Goal: Information Seeking & Learning: Find specific fact

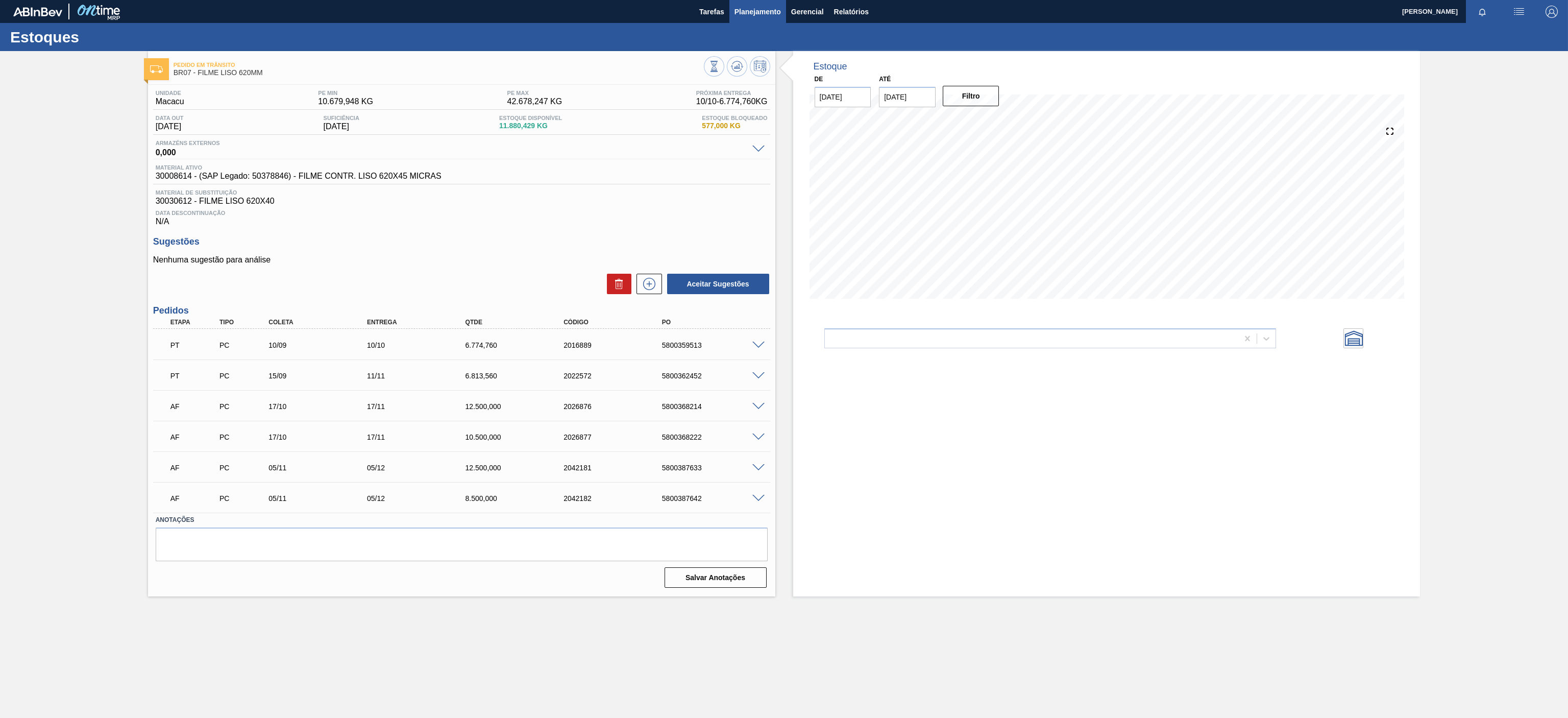
click at [757, 14] on span "Planejamento" at bounding box center [758, 12] width 47 height 13
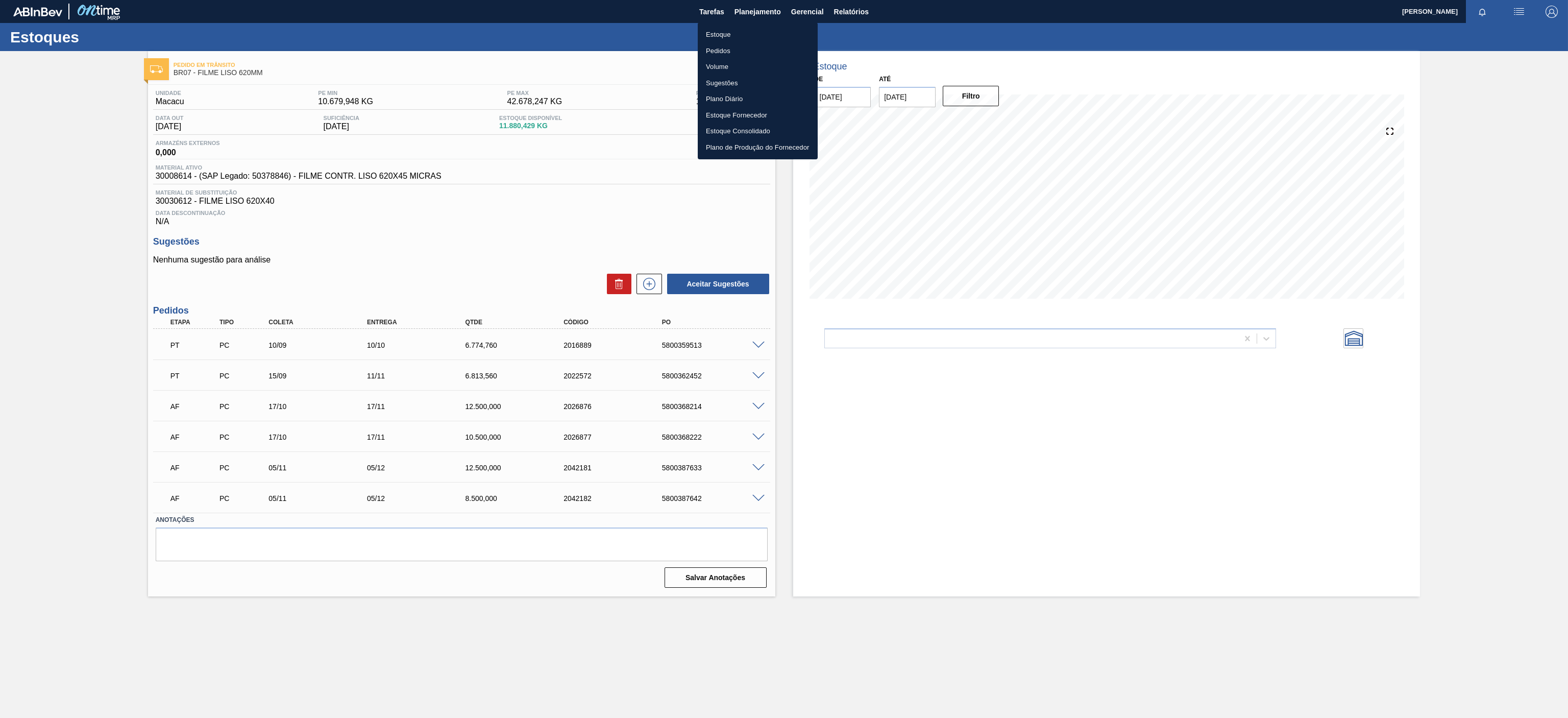
click at [717, 33] on li "Estoque" at bounding box center [757, 34] width 120 height 16
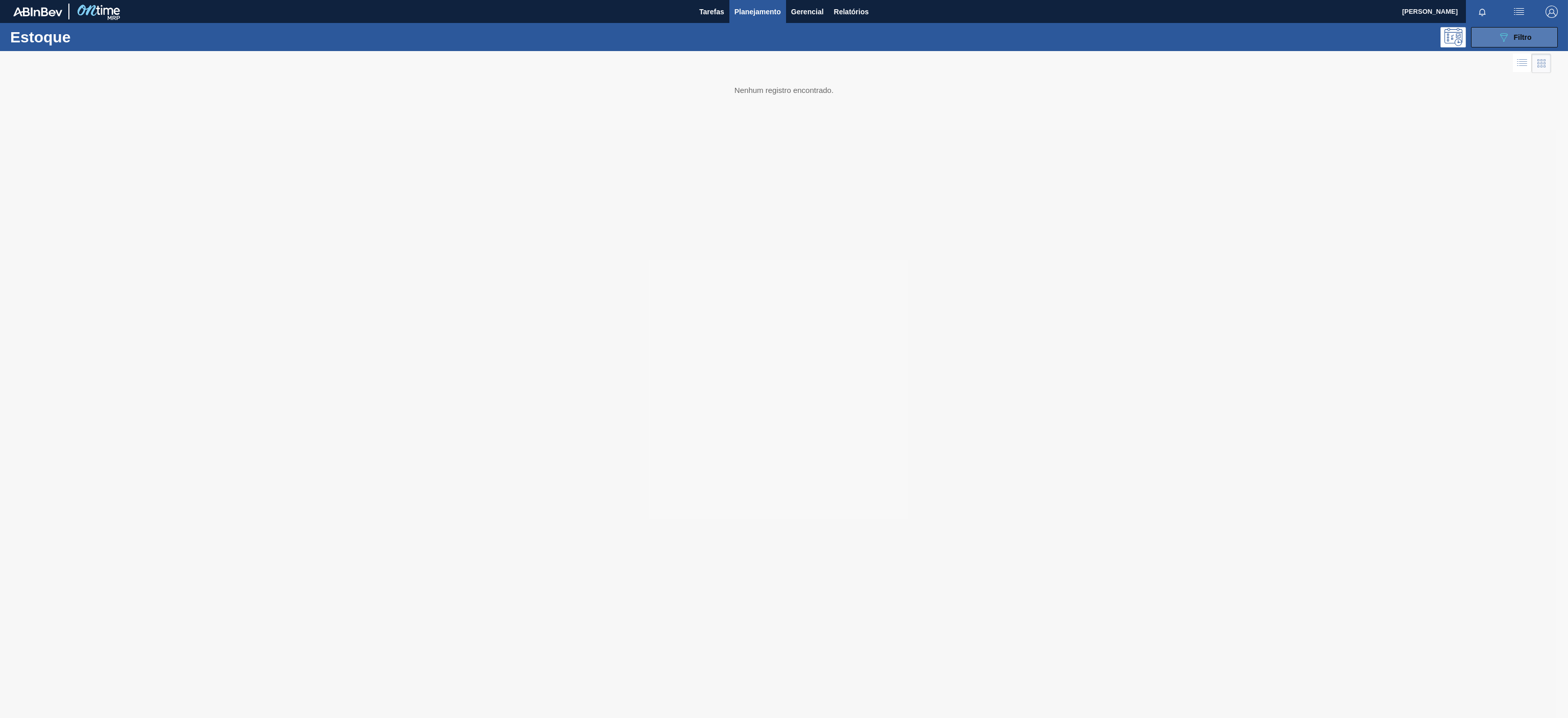
click at [1498, 41] on icon "089F7B8B-B2A5-4AFE-B5C0-19BA573D28AC" at bounding box center [1504, 38] width 13 height 13
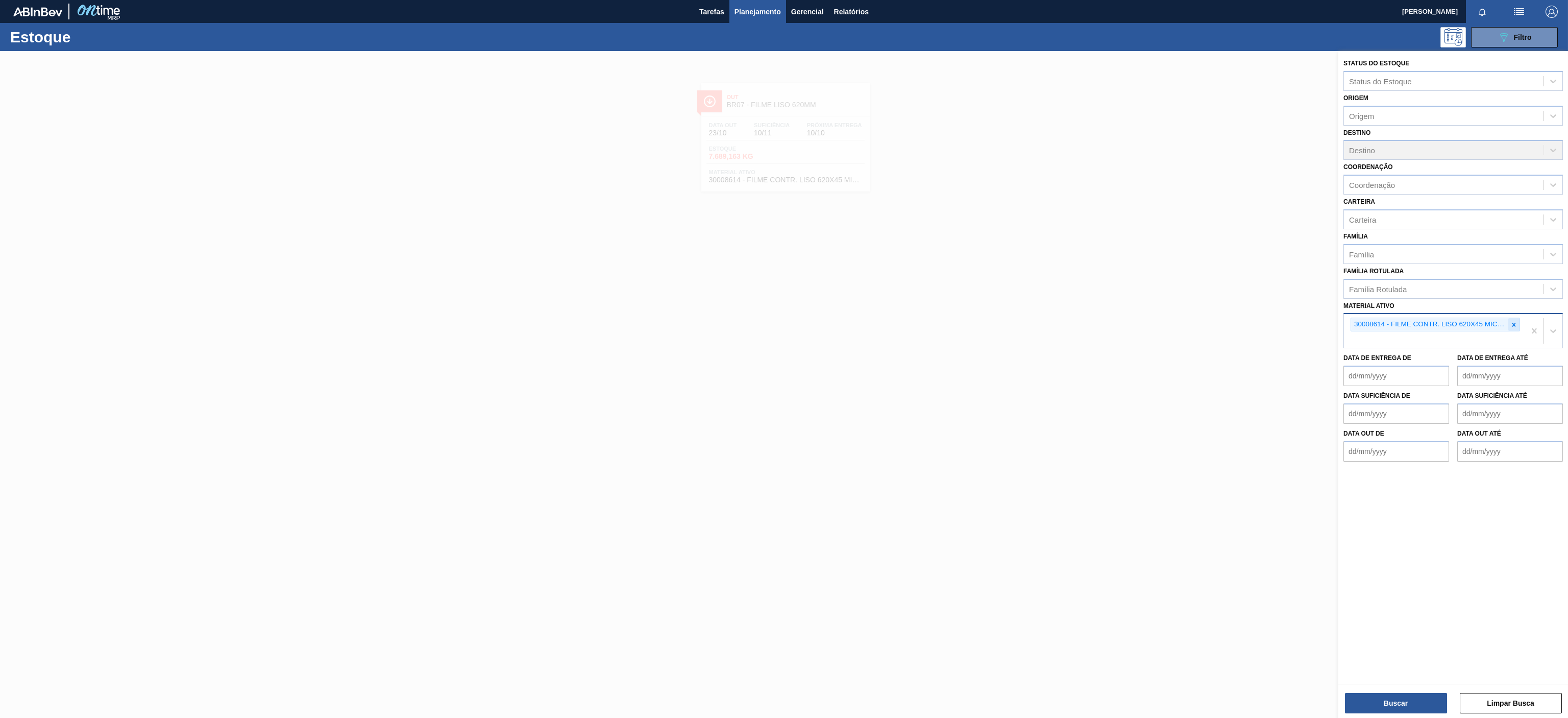
click at [1508, 325] on div at bounding box center [1514, 325] width 11 height 13
paste ativo "30003806"
type ativo "30003806"
click at [1423, 363] on div "30003806 - ROT PLAST 200ML H GCA NIV22" at bounding box center [1453, 364] width 219 height 19
click at [1511, 324] on icon at bounding box center [1514, 325] width 7 height 7
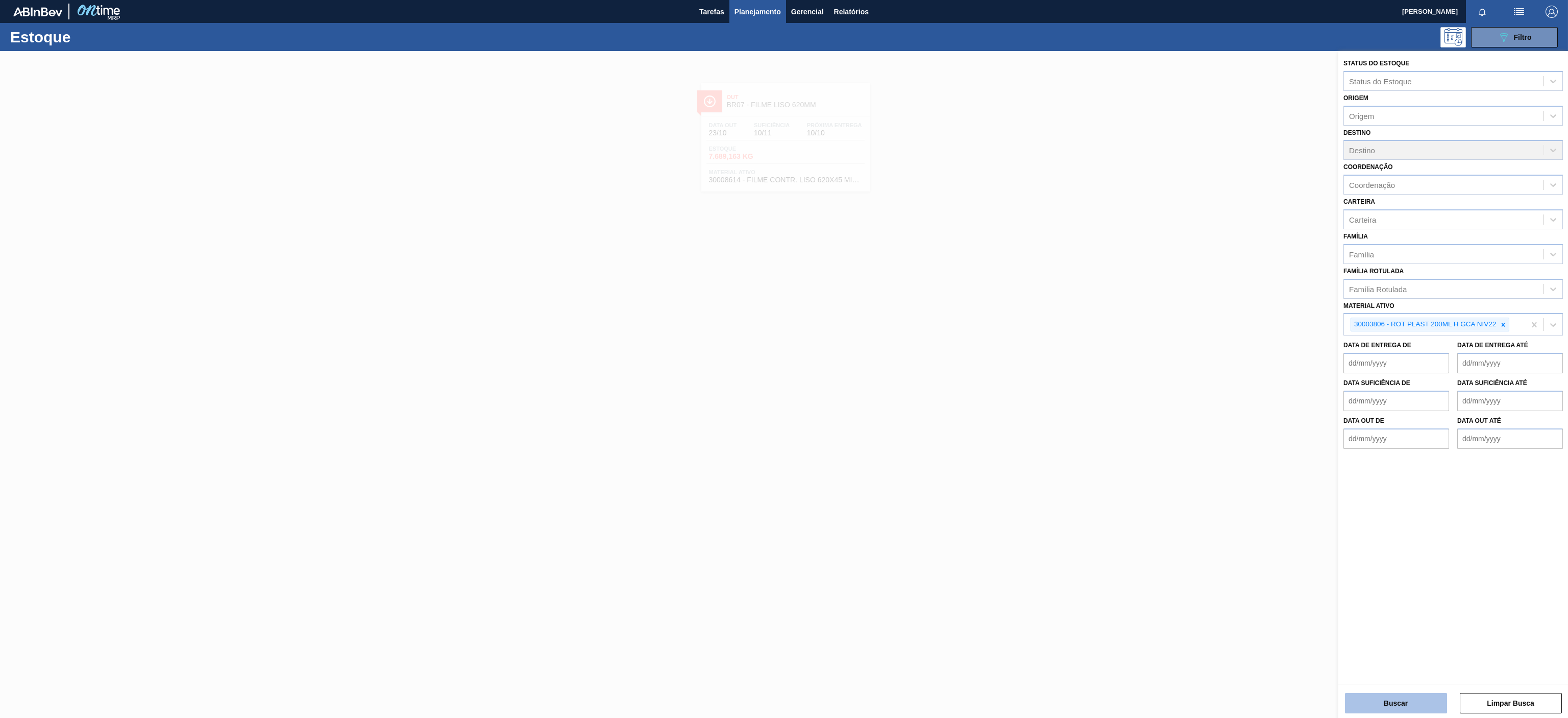
click at [1390, 694] on button "Buscar" at bounding box center [1396, 703] width 102 height 21
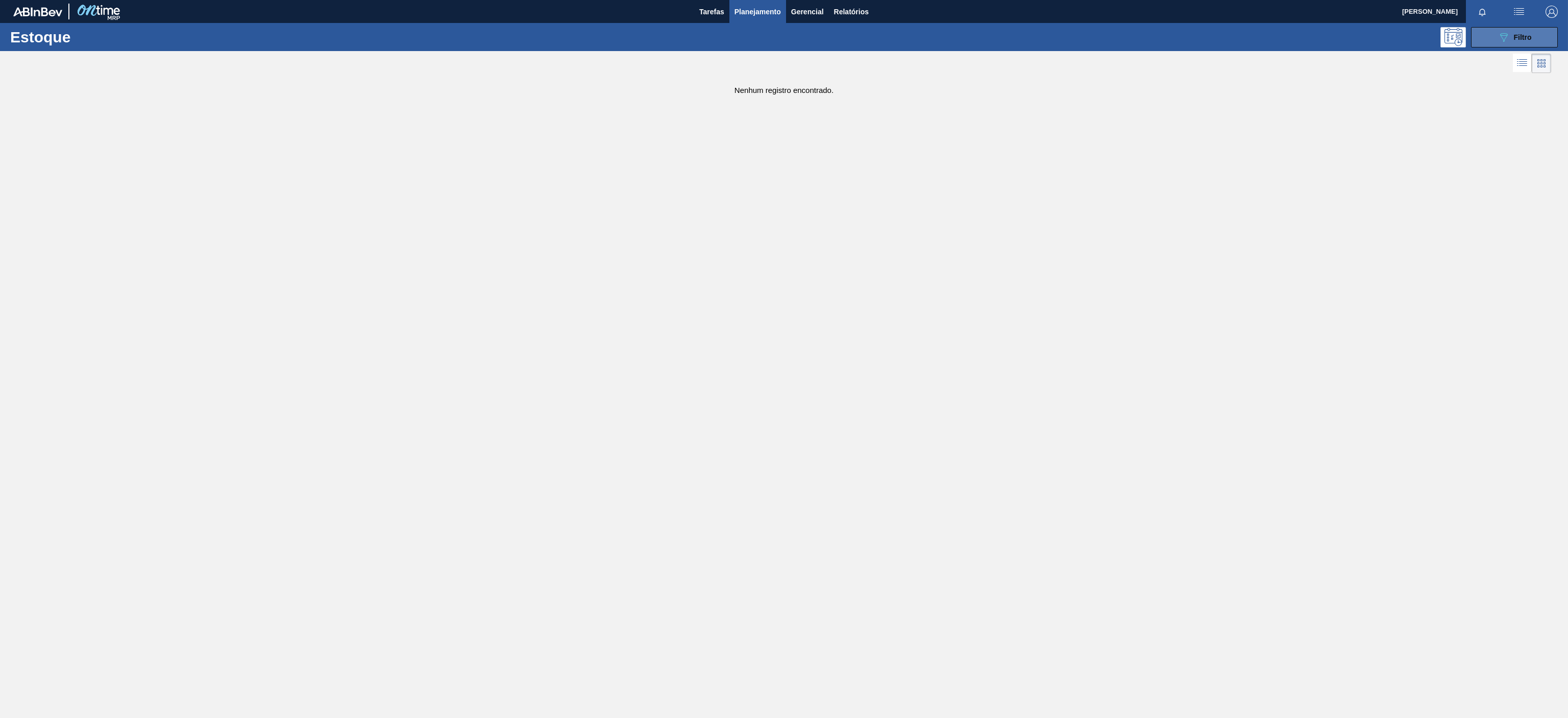
click at [1521, 36] on span "Filtro" at bounding box center [1523, 37] width 18 height 8
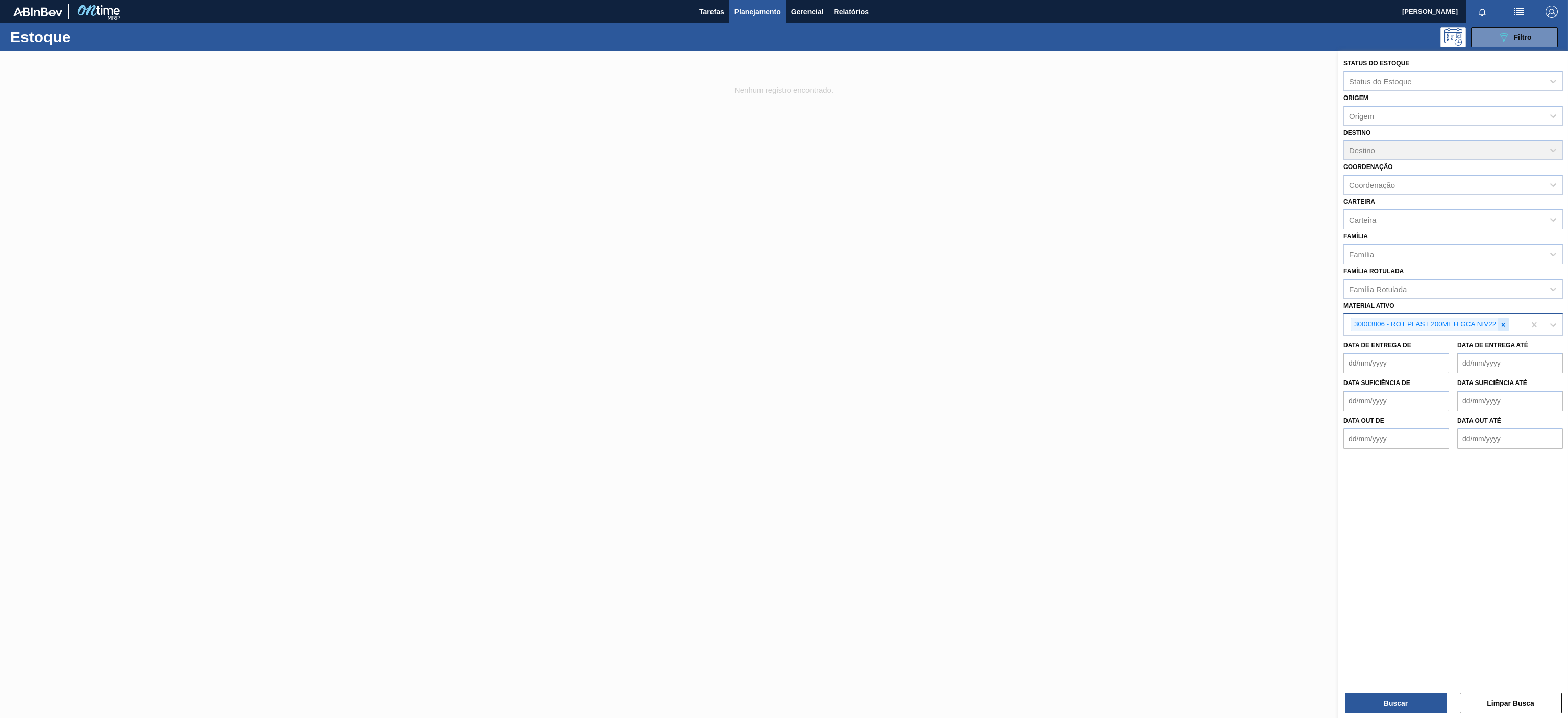
click at [1502, 326] on icon at bounding box center [1503, 325] width 7 height 7
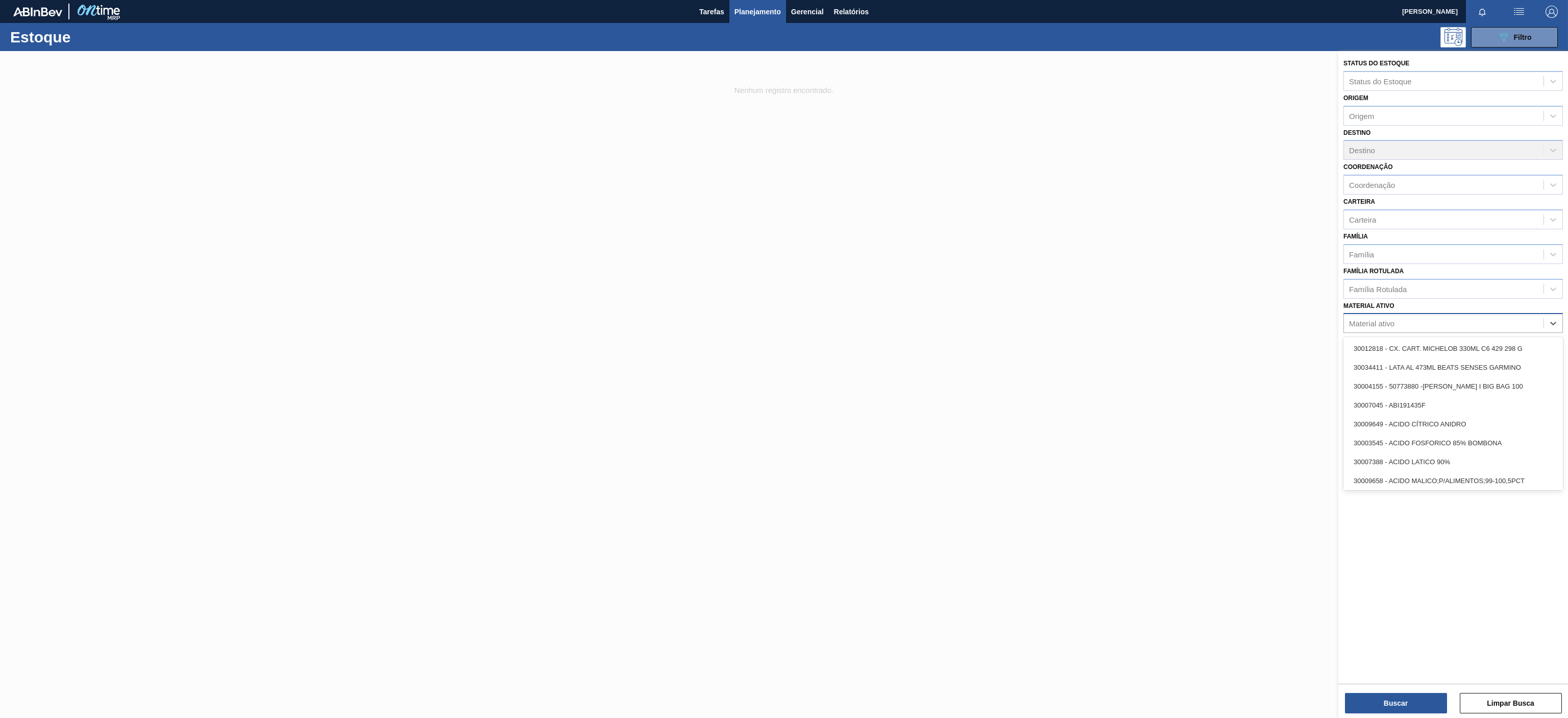
click at [1413, 314] on div "Material ativo" at bounding box center [1453, 323] width 219 height 20
click at [1398, 326] on div "Material ativo" at bounding box center [1444, 323] width 199 height 14
click at [1415, 318] on div "Material ativo" at bounding box center [1444, 323] width 199 height 14
click at [1390, 324] on div "Material ativo" at bounding box center [1371, 324] width 45 height 9
click at [1358, 327] on div "Material ativo" at bounding box center [1444, 323] width 199 height 14
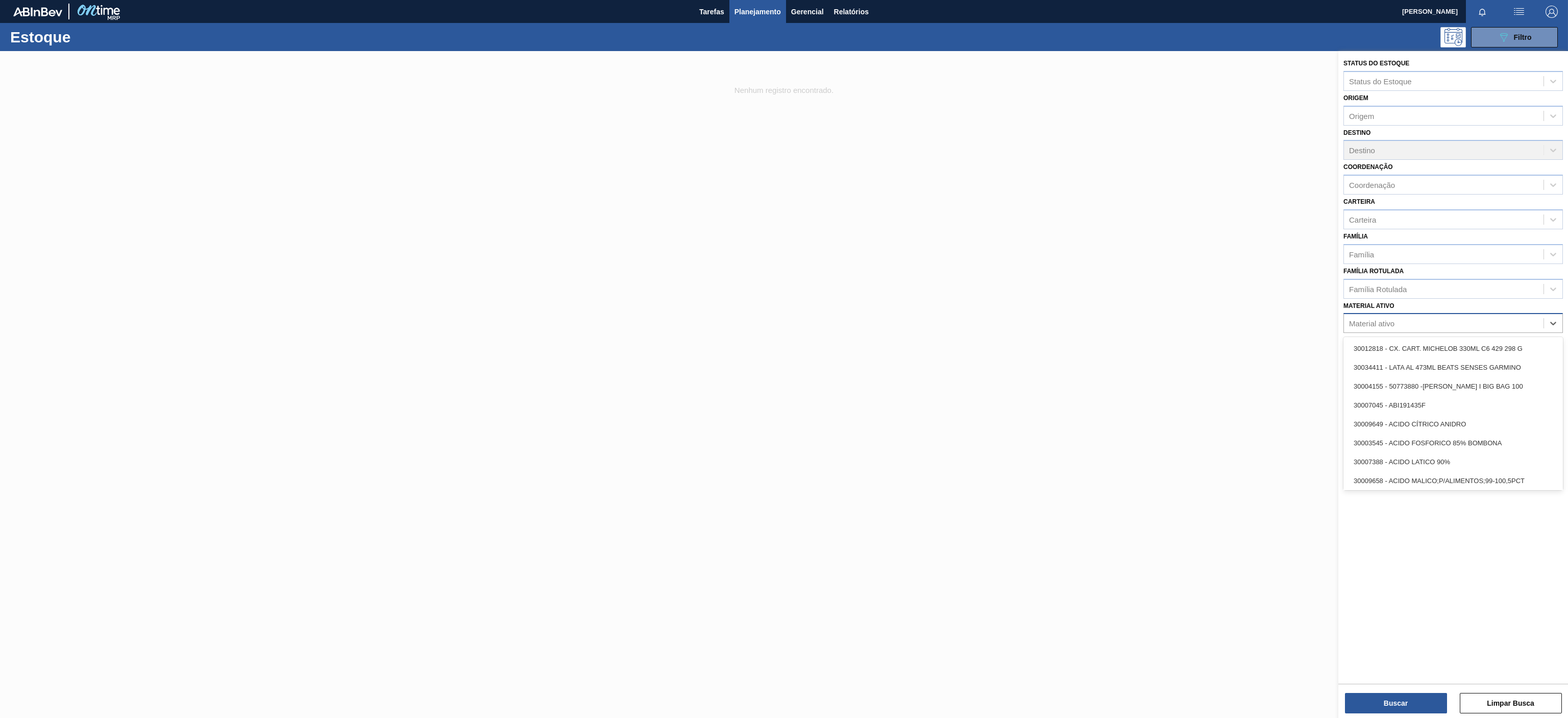
paste ativo "30034310"
type ativo "30034310"
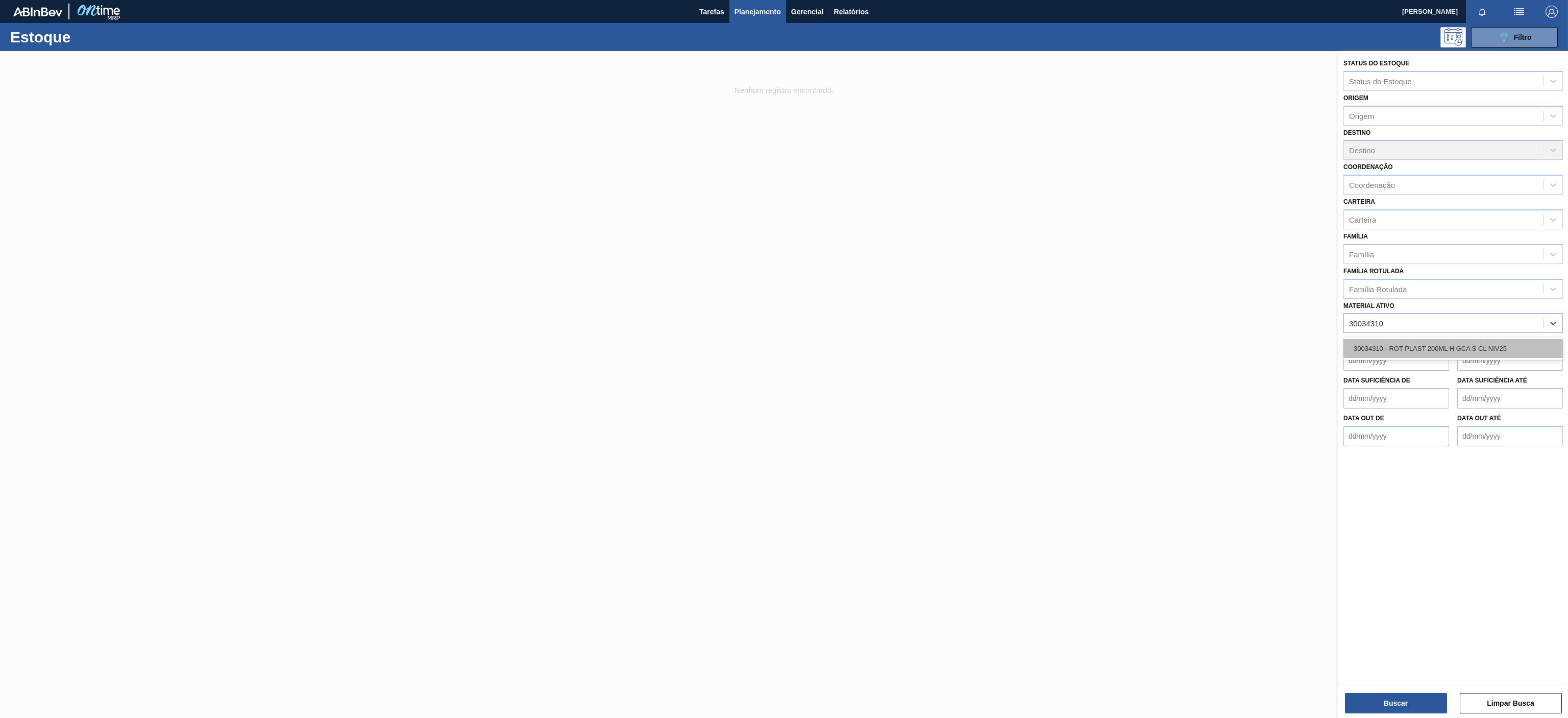
click at [1406, 348] on div "30034310 - ROT PLAST 200ML H GCA S CL NIV25" at bounding box center [1453, 348] width 219 height 19
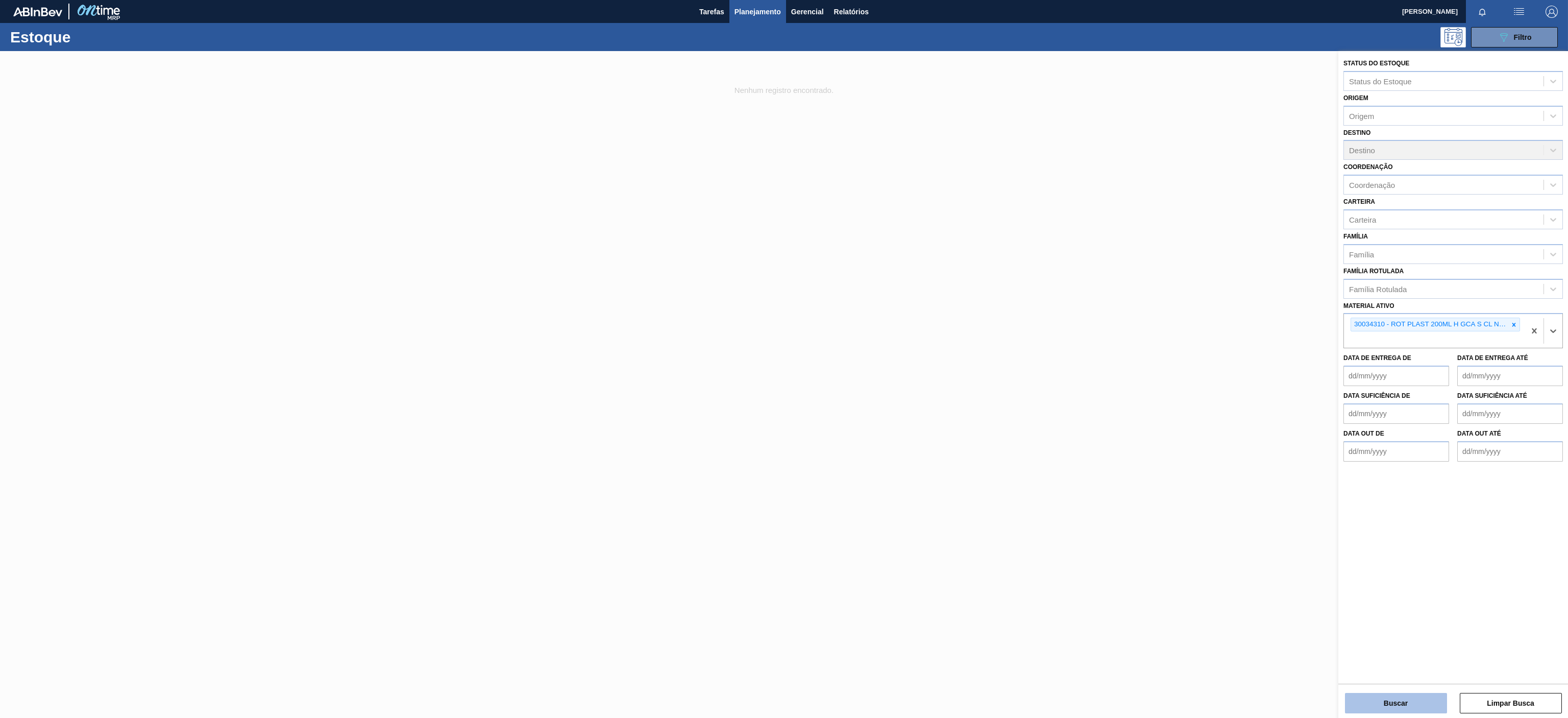
click at [1382, 699] on button "Buscar" at bounding box center [1396, 703] width 102 height 21
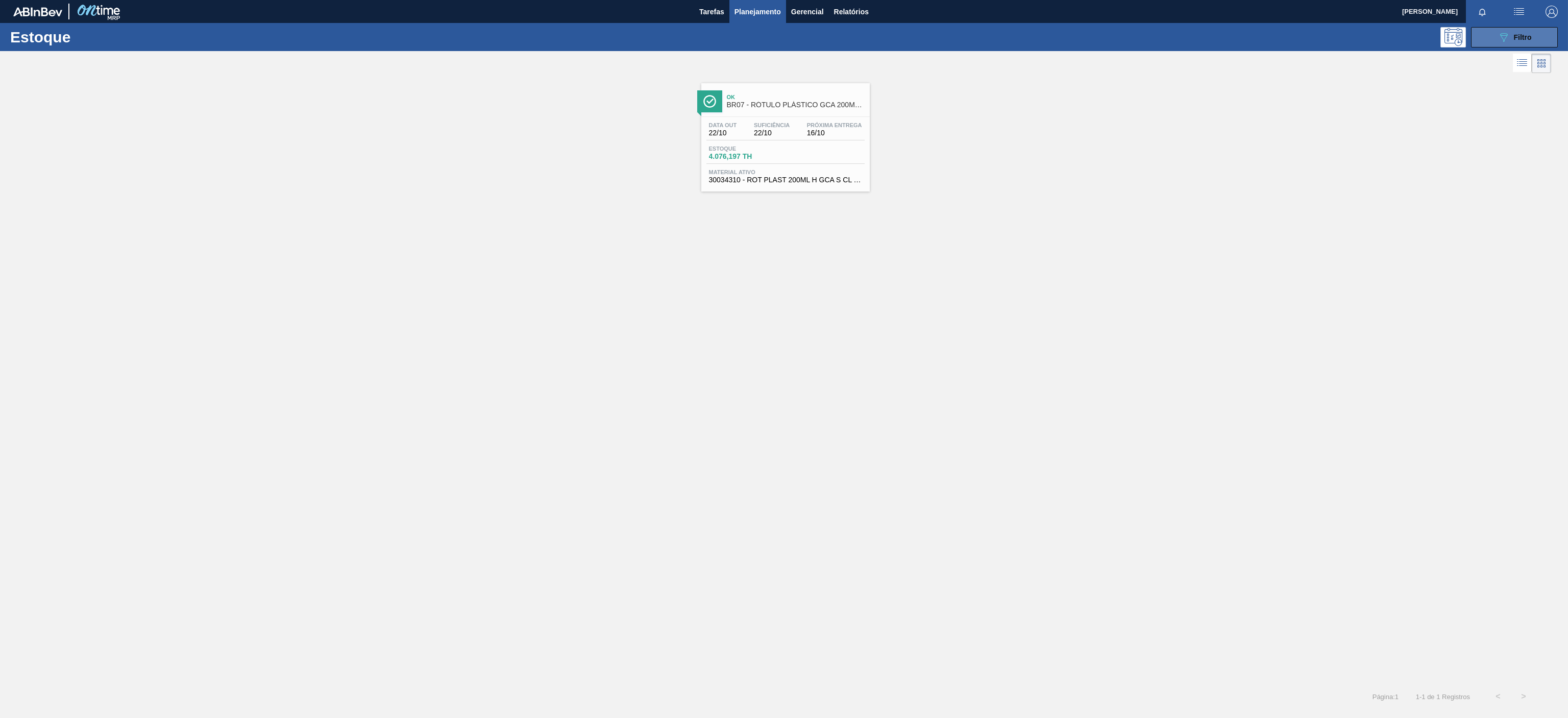
click at [1481, 40] on button "089F7B8B-B2A5-4AFE-B5C0-19BA573D28AC Filtro" at bounding box center [1515, 37] width 87 height 21
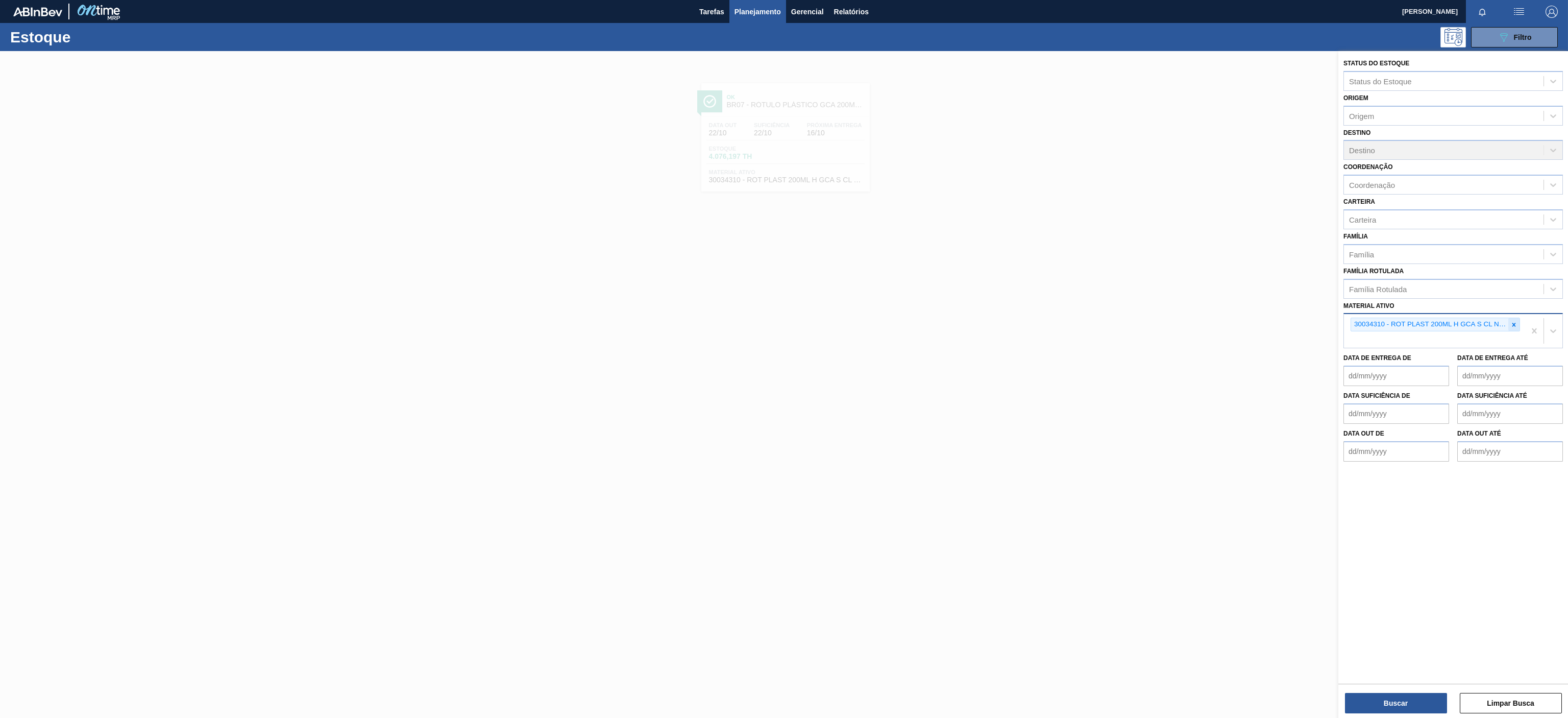
click at [1511, 327] on icon at bounding box center [1514, 325] width 7 height 7
paste ativo "30029736"
type ativo "30029736"
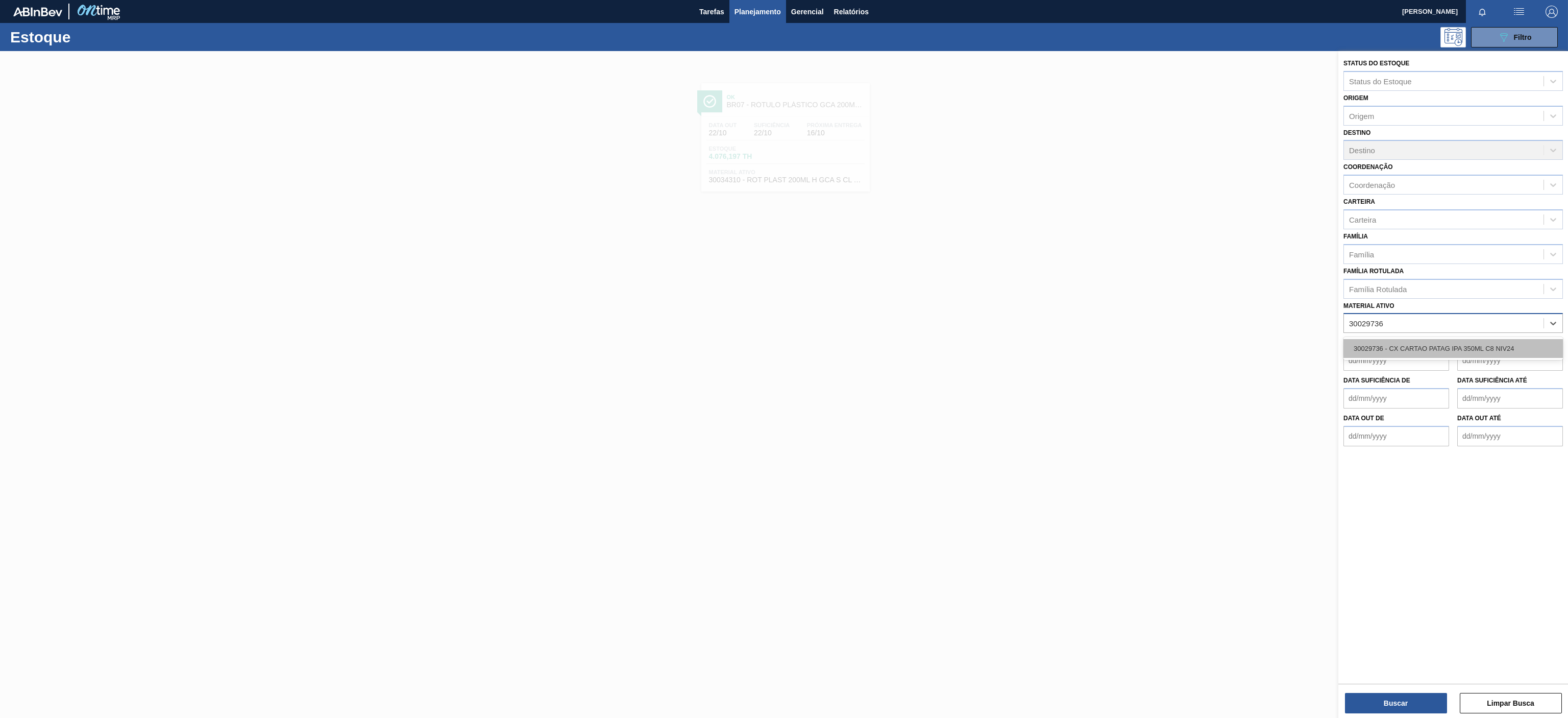
click at [1414, 353] on div "30029736 - CX CARTAO PATAG IPA 350ML C8 NIV24" at bounding box center [1453, 348] width 219 height 19
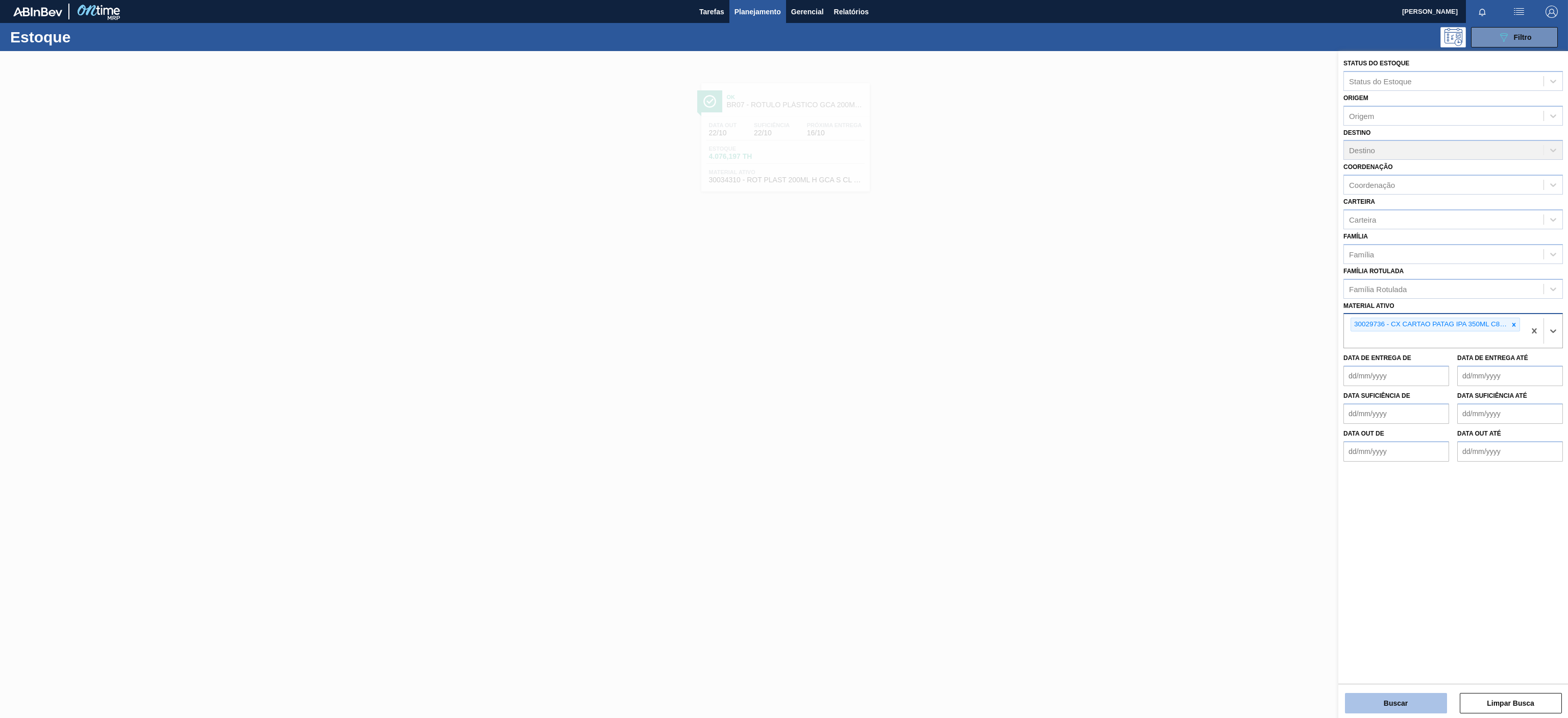
click at [1369, 702] on button "Buscar" at bounding box center [1396, 703] width 102 height 21
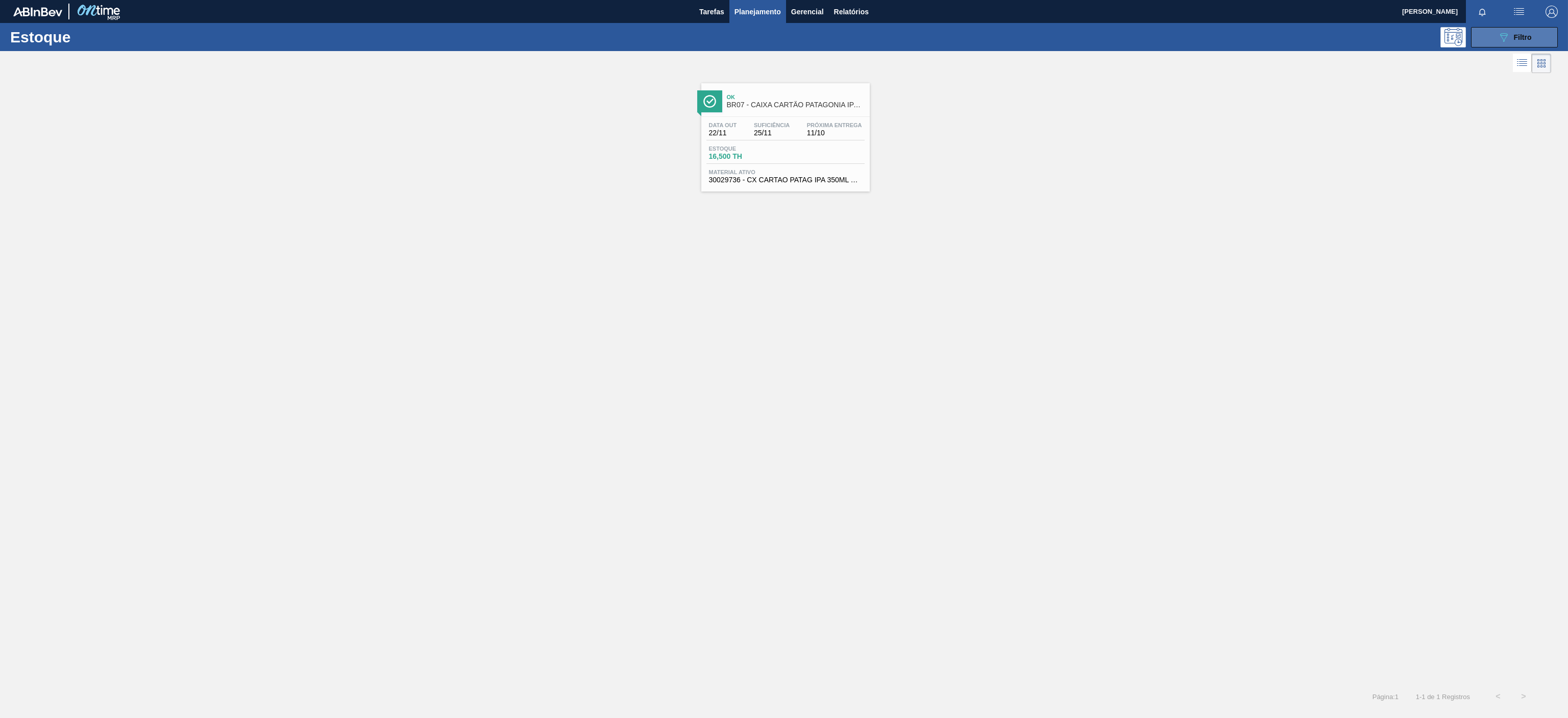
click at [1511, 32] on div "089F7B8B-B2A5-4AFE-B5C0-19BA573D28AC Filtro" at bounding box center [1515, 38] width 34 height 13
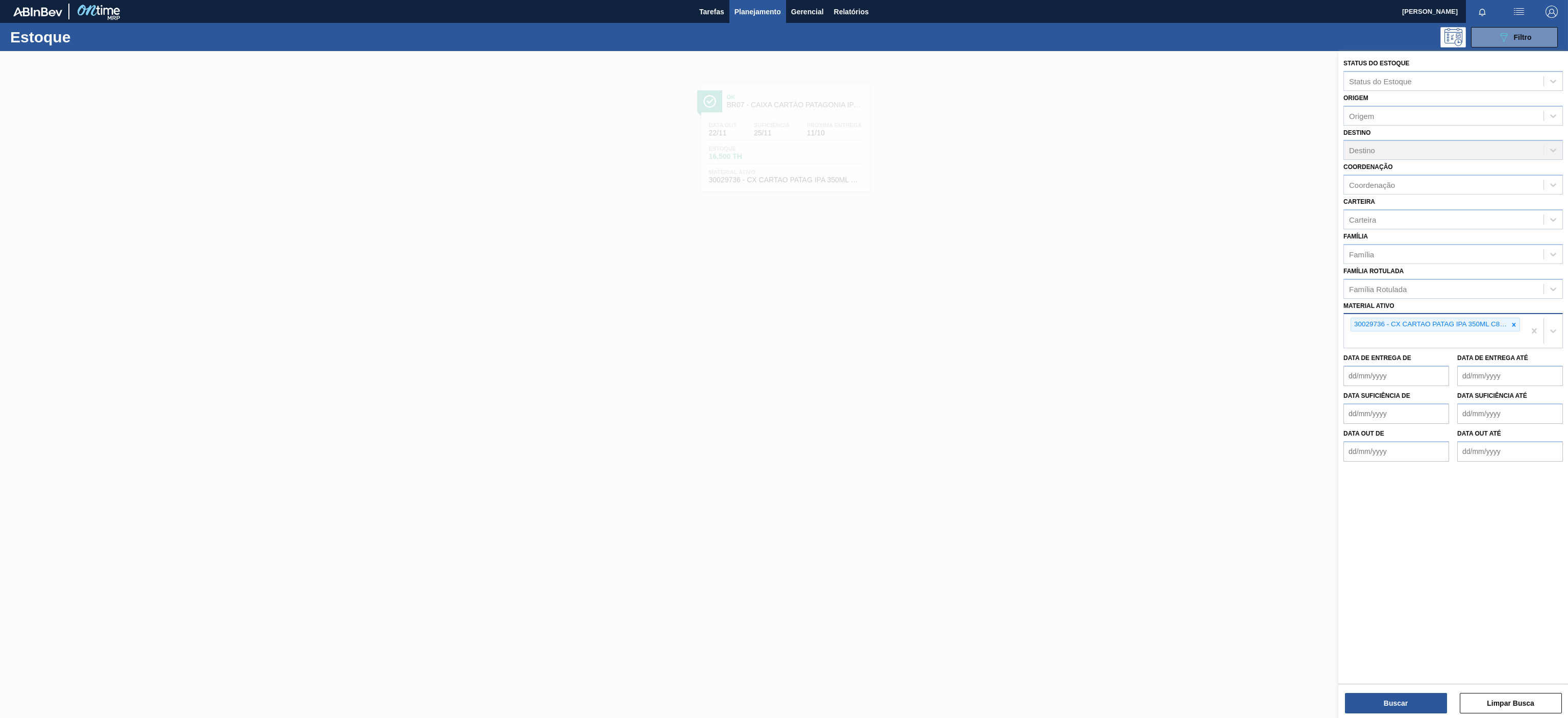
click at [1514, 331] on div "30029736 - CX CARTAO PATAG IPA 350ML C8 NIV24" at bounding box center [1435, 324] width 170 height 14
click at [1511, 322] on icon at bounding box center [1514, 325] width 7 height 7
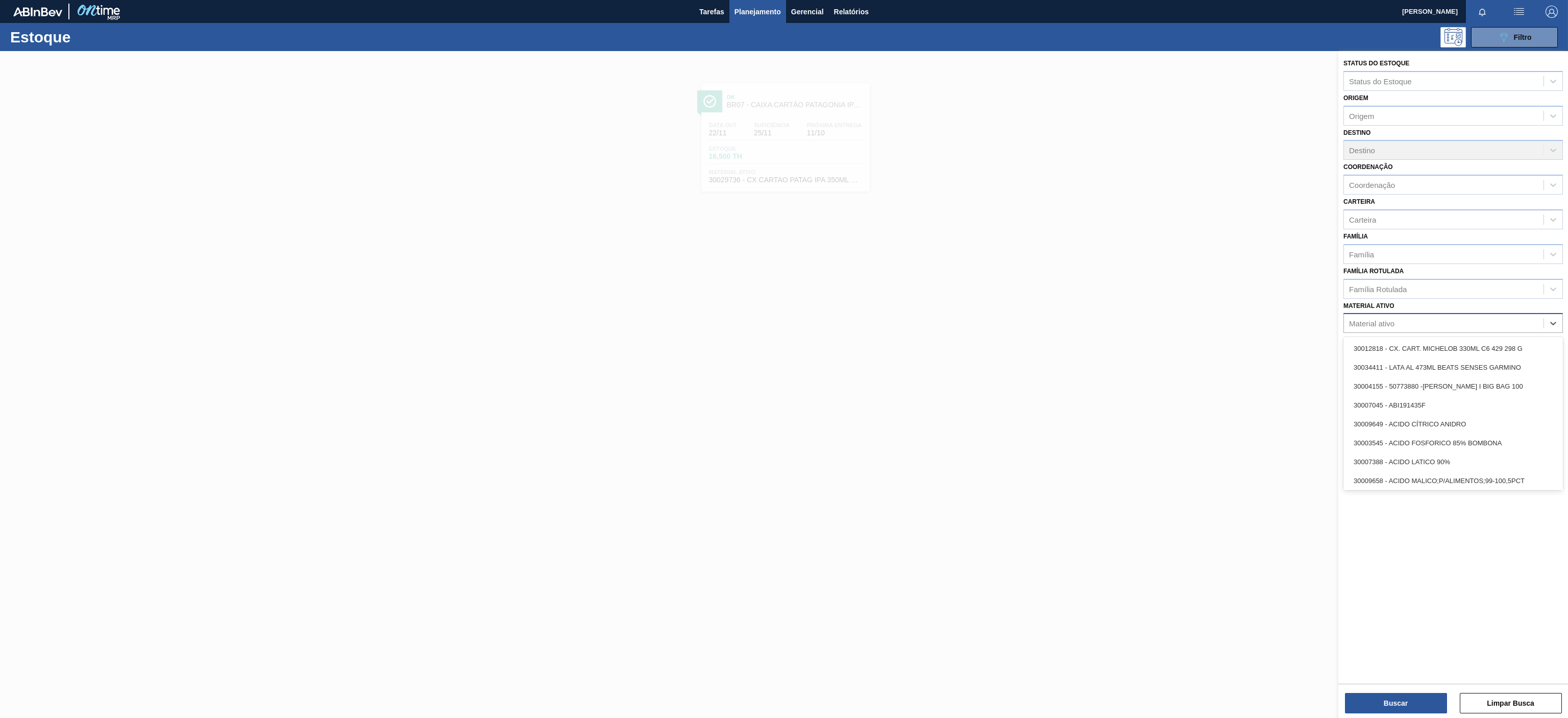
paste ativo "30034325"
type ativo "30034325"
click at [1411, 360] on div "30034325 - ROT PLAST 200ML H GCA ZERO S CL NIV25" at bounding box center [1453, 348] width 219 height 23
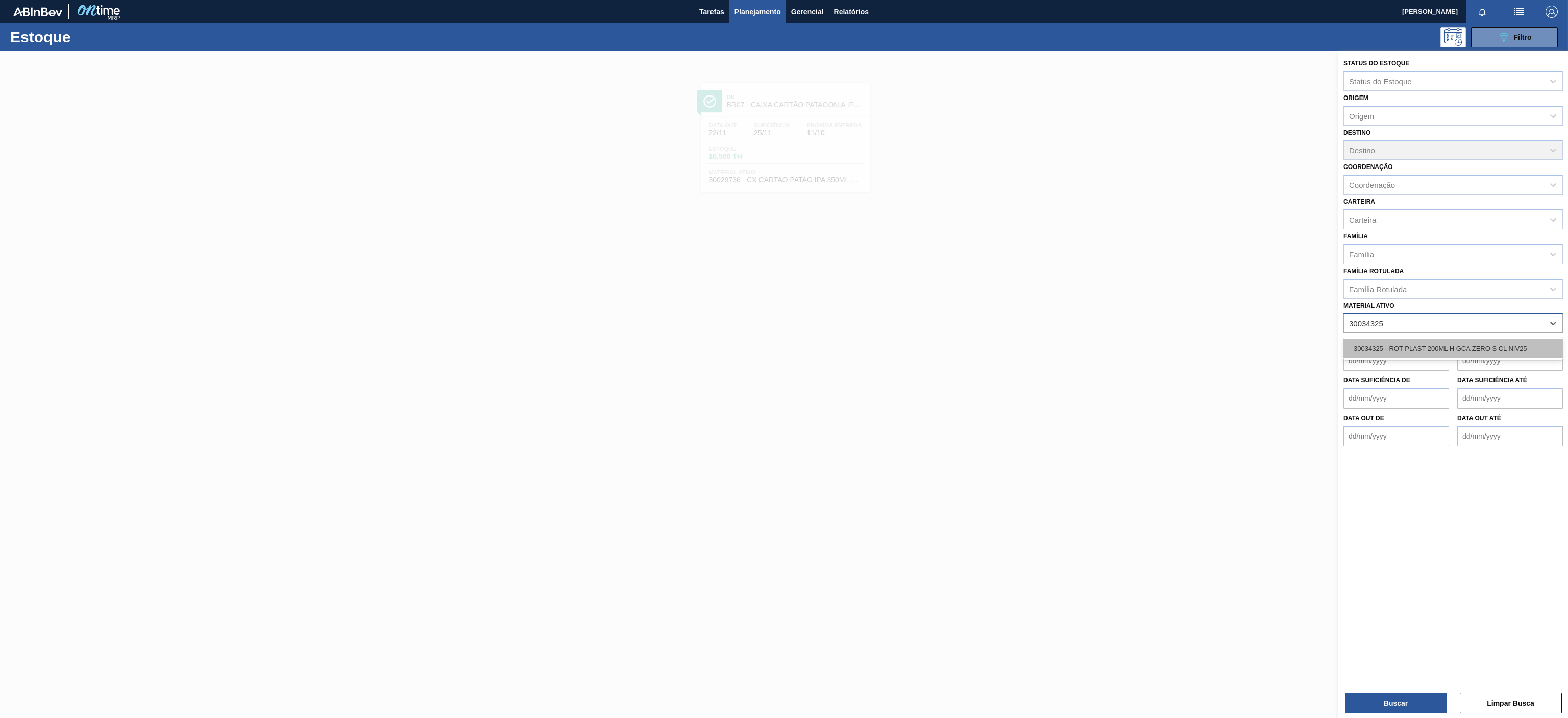
click at [1411, 356] on div "30034325 - ROT PLAST 200ML H GCA ZERO S CL NIV25" at bounding box center [1453, 348] width 219 height 19
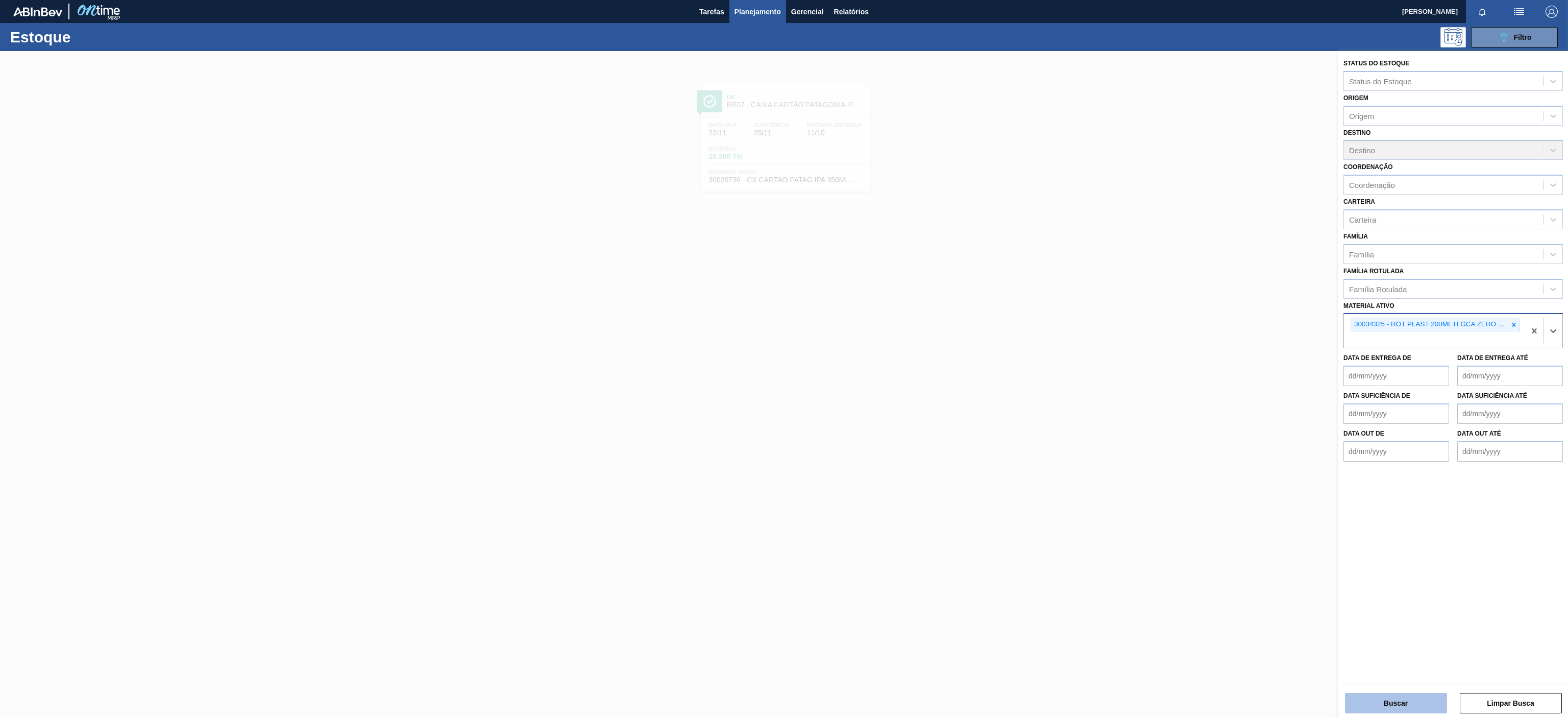
click at [1365, 704] on button "Buscar" at bounding box center [1396, 703] width 102 height 21
